Goal: Task Accomplishment & Management: Complete application form

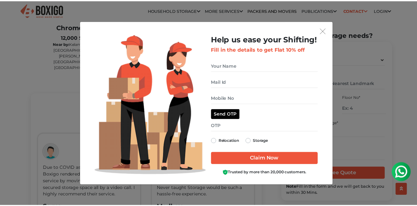
scroll to position [1441, 0]
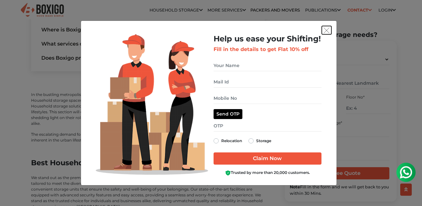
click at [326, 32] on img "get free quote dialog" at bounding box center [327, 31] width 6 height 6
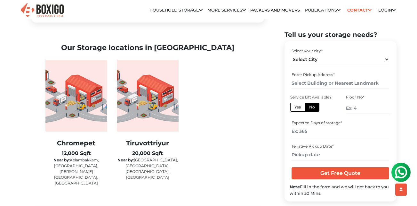
scroll to position [1042, 0]
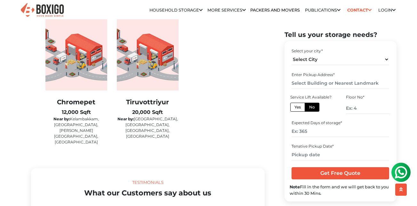
click at [85, 106] on div "Chromepet 12,000 Sqft Near by: [GEOGRAPHIC_DATA], [GEOGRAPHIC_DATA], [PERSON_NA…" at bounding box center [76, 82] width 62 height 126
click at [81, 115] on b "12,000 Sqft" at bounding box center [76, 112] width 29 height 6
drag, startPoint x: 81, startPoint y: 127, endPoint x: 78, endPoint y: 152, distance: 25.8
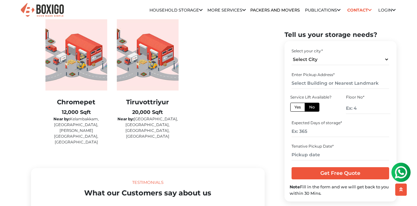
click at [77, 156] on div "Household Storage in [GEOGRAPHIC_DATA] We store anything that you care about. 2…" at bounding box center [147, 195] width 243 height 2401
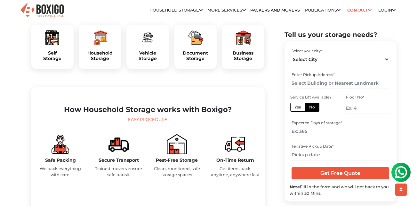
scroll to position [224, 0]
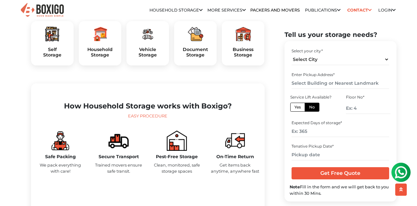
click at [303, 107] on label "Yes" at bounding box center [297, 106] width 15 height 9
click at [299, 107] on input "Yes" at bounding box center [297, 106] width 4 height 4
radio input "true"
click at [323, 59] on select "Select City [GEOGRAPHIC_DATA] [GEOGRAPHIC_DATA] [GEOGRAPHIC_DATA] [GEOGRAPHIC_D…" at bounding box center [341, 59] width 98 height 11
select select "[GEOGRAPHIC_DATA]"
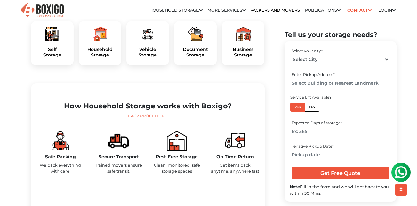
click at [292, 54] on select "Select City [GEOGRAPHIC_DATA] [GEOGRAPHIC_DATA] [GEOGRAPHIC_DATA] [GEOGRAPHIC_D…" at bounding box center [341, 59] width 98 height 11
click at [326, 83] on input "text" at bounding box center [341, 82] width 98 height 11
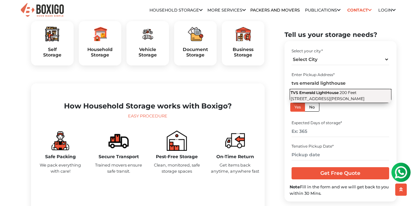
click at [333, 102] on button "TVS Emerald LightHouse 200 Feet [STREET_ADDRESS][PERSON_NAME]" at bounding box center [341, 96] width 102 height 14
type input "TVS Emerald LightHouse, 200 Feet [STREET_ADDRESS][PERSON_NAME]"
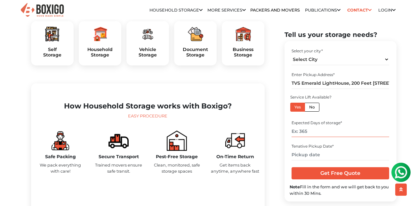
click at [326, 134] on input "number" at bounding box center [341, 130] width 98 height 11
click at [323, 155] on input "text" at bounding box center [341, 154] width 98 height 11
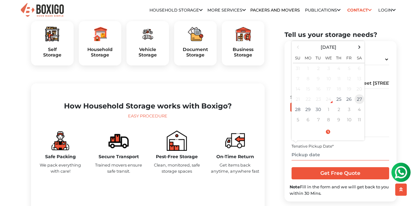
click at [360, 99] on td "27" at bounding box center [359, 99] width 10 height 10
click at [327, 131] on span at bounding box center [328, 131] width 70 height 11
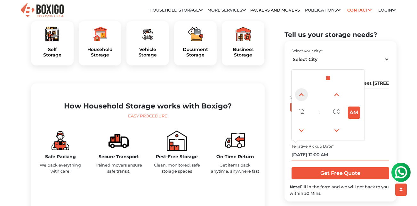
click at [300, 99] on span at bounding box center [301, 94] width 13 height 13
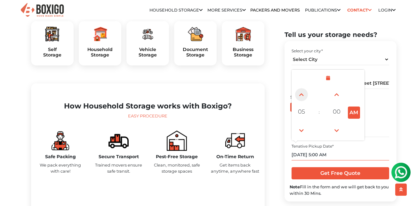
click at [300, 99] on span at bounding box center [301, 94] width 13 height 13
click at [304, 95] on span at bounding box center [301, 94] width 13 height 13
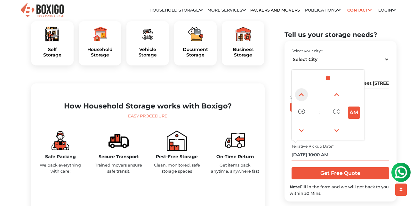
click at [304, 95] on span at bounding box center [301, 94] width 13 height 13
type input "[DATE] 11:00 AM"
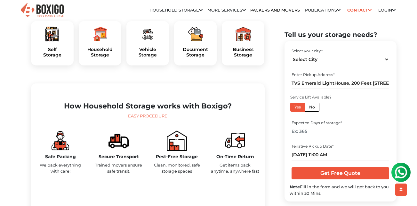
click at [318, 132] on input "number" at bounding box center [341, 130] width 98 height 11
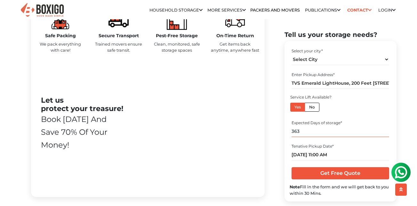
scroll to position [384, 0]
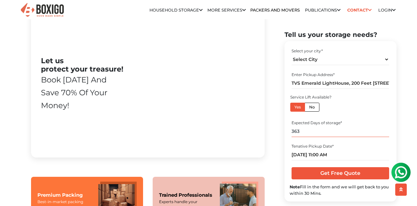
type input "363"
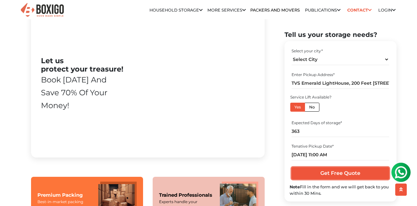
click at [341, 173] on input "Get Free Quote" at bounding box center [341, 173] width 98 height 12
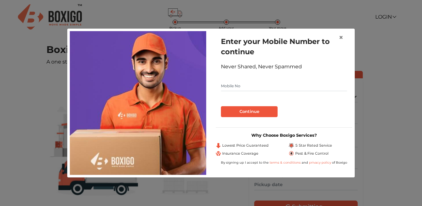
click at [252, 79] on form "Enter your Mobile Number to continue Never Shared, Never Spammed Continue" at bounding box center [284, 76] width 126 height 81
click at [244, 88] on input "text" at bounding box center [284, 86] width 126 height 10
type input "9176637617"
click at [250, 112] on button "Continue" at bounding box center [249, 111] width 57 height 11
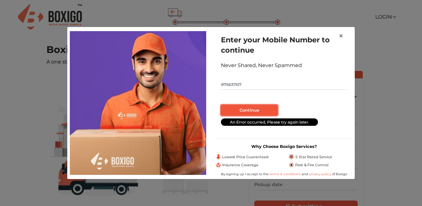
click at [241, 108] on button "Continue" at bounding box center [249, 110] width 57 height 11
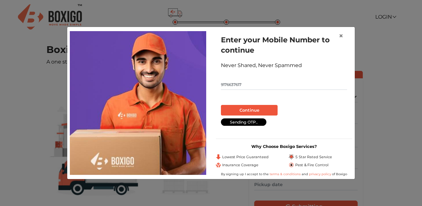
click at [237, 124] on div "Sending OTP.." at bounding box center [243, 121] width 45 height 7
click at [249, 110] on button "Continue" at bounding box center [249, 110] width 57 height 11
click at [341, 35] on span "×" at bounding box center [341, 35] width 4 height 9
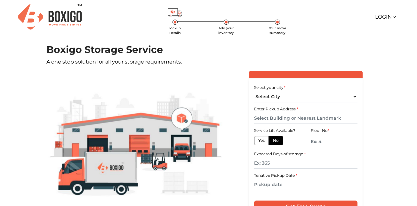
scroll to position [64, 0]
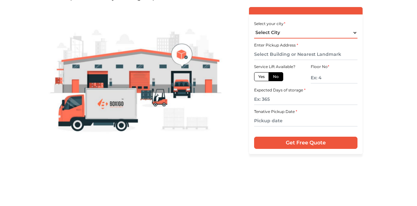
click at [276, 36] on select "Select City Bangalore Bengaluru Bhopal Bhubaneswar Chennai Coimbatore Cuttack D…" at bounding box center [306, 32] width 104 height 11
select select "[GEOGRAPHIC_DATA]"
click at [254, 27] on select "Select City Bangalore Bengaluru Bhopal Bhubaneswar Chennai Coimbatore Cuttack D…" at bounding box center [306, 32] width 104 height 11
click at [304, 55] on input "text" at bounding box center [306, 54] width 104 height 11
click at [254, 136] on input "Get Free Quote" at bounding box center [306, 142] width 104 height 12
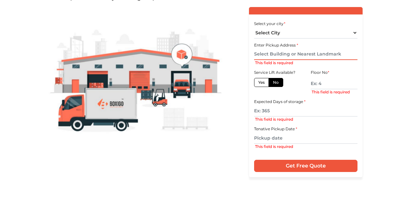
click at [303, 55] on input "text" at bounding box center [306, 54] width 104 height 11
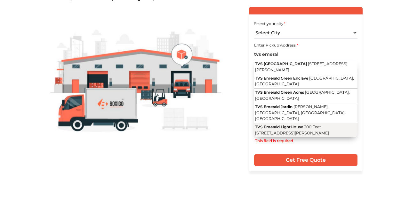
click at [293, 130] on button "TVS Emerald LightHouse 200 Feet Radial Road, Iswarya Nagar, Nemilichery, Pallav…" at bounding box center [306, 130] width 104 height 14
type input "TVS Emerald LightHouse, 200 Feet [STREET_ADDRESS][PERSON_NAME]"
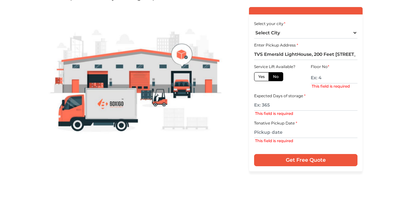
click at [261, 76] on label "Yes" at bounding box center [261, 76] width 15 height 9
click at [261, 76] on input "Yes" at bounding box center [260, 76] width 4 height 4
radio input "true"
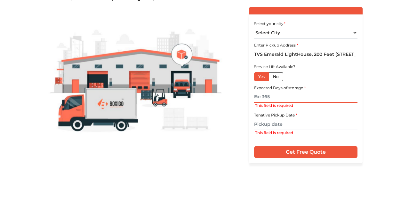
click at [269, 93] on input "text" at bounding box center [306, 96] width 104 height 11
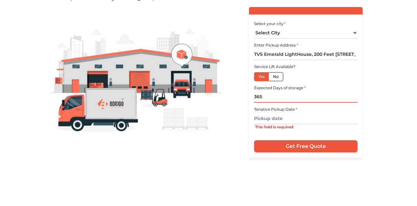
type input "365"
click at [278, 117] on input "text" at bounding box center [306, 118] width 104 height 11
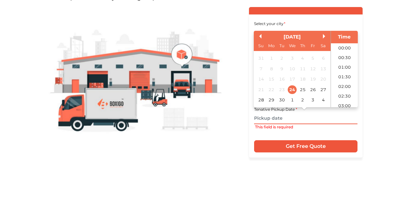
scroll to position [252, 0]
click at [325, 88] on div "27" at bounding box center [323, 89] width 9 height 9
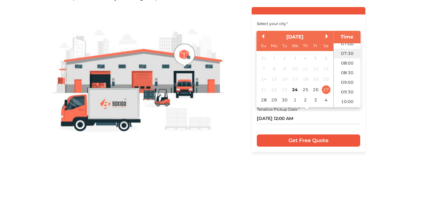
scroll to position [156, 0]
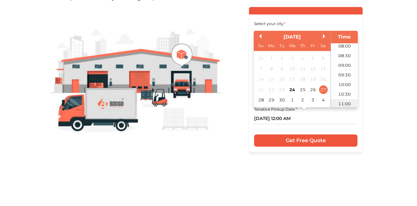
click at [343, 104] on li "11:00" at bounding box center [344, 104] width 27 height 10
type input "27/09/2025 11:00 AM"
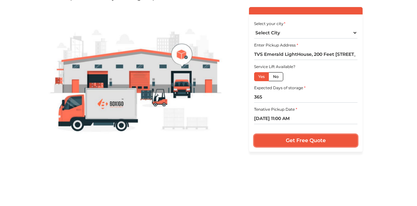
click at [310, 140] on input "Get Free Quote" at bounding box center [306, 140] width 104 height 12
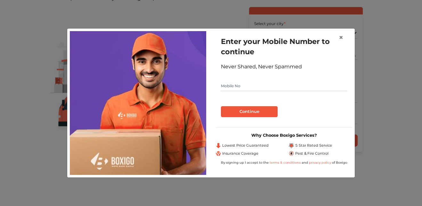
click at [244, 85] on input "text" at bounding box center [284, 86] width 126 height 10
type input "9176637617"
click at [240, 109] on button "Continue" at bounding box center [249, 111] width 57 height 11
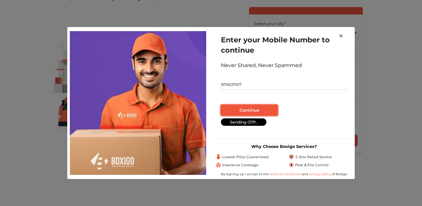
click at [239, 109] on button "Continue" at bounding box center [249, 110] width 57 height 11
